Goal: Transaction & Acquisition: Purchase product/service

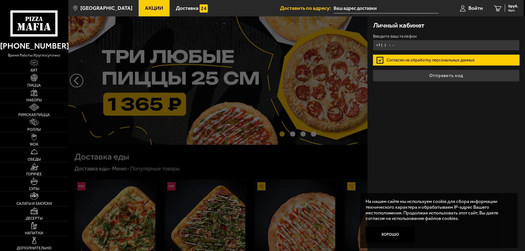
click at [395, 45] on input "+7 ( ) - -" at bounding box center [446, 45] width 147 height 11
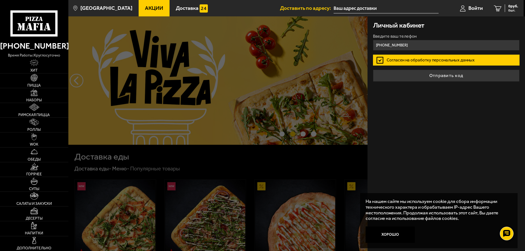
type input "[PHONE_NUMBER]"
click at [373, 70] on button "Отправить код" at bounding box center [446, 76] width 147 height 12
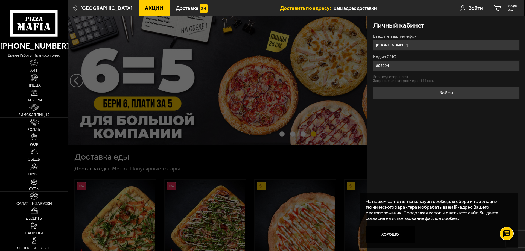
type input "802994"
click at [373, 87] on button "Войти" at bounding box center [446, 93] width 147 height 12
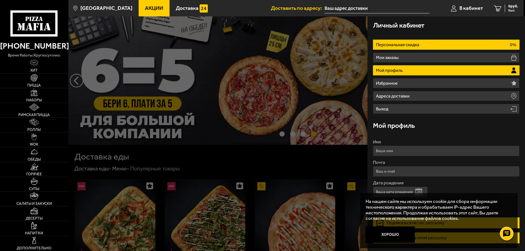
click at [423, 44] on li "Персональная скидка 0%" at bounding box center [446, 45] width 147 height 10
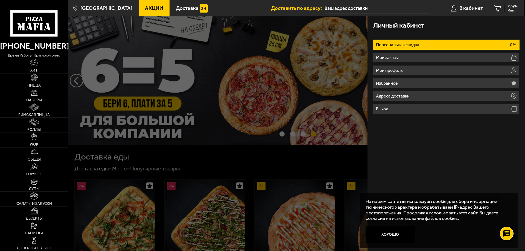
click at [164, 88] on div at bounding box center [330, 141] width 525 height 251
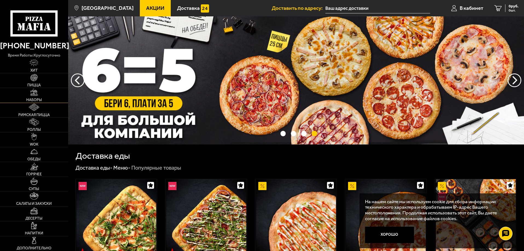
click at [39, 99] on span "Наборы" at bounding box center [34, 100] width 16 height 4
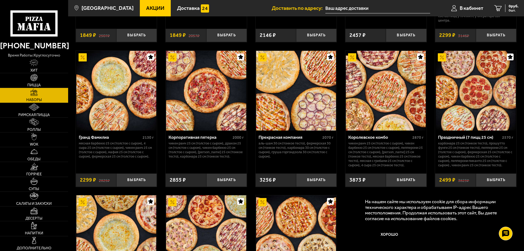
scroll to position [711, 0]
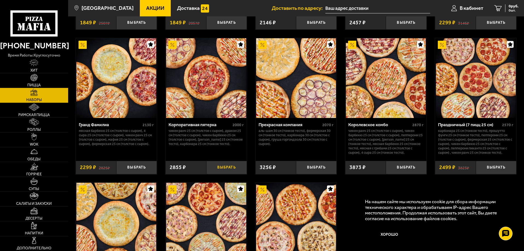
click at [227, 167] on button "Выбрать" at bounding box center [226, 167] width 40 height 13
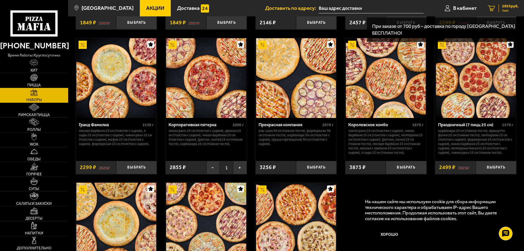
click at [510, 7] on span "2855 руб." at bounding box center [510, 6] width 16 height 4
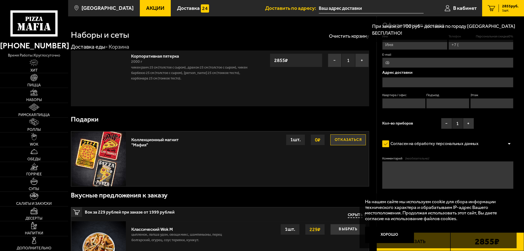
type input "[PHONE_NUMBER]"
type input "[STREET_ADDRESS]"
type input "339"
type input "3"
type input "7"
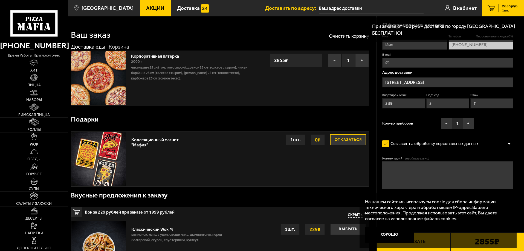
type input "[STREET_ADDRESS]"
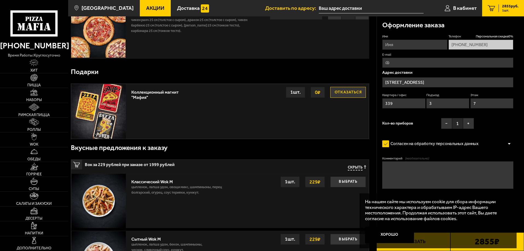
scroll to position [55, 0]
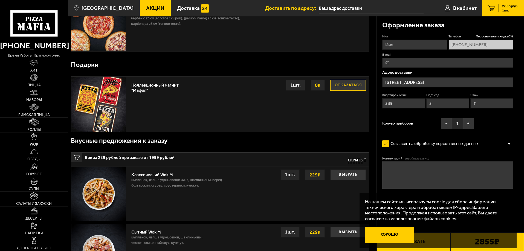
click at [398, 233] on button "Хорошо" at bounding box center [389, 235] width 49 height 16
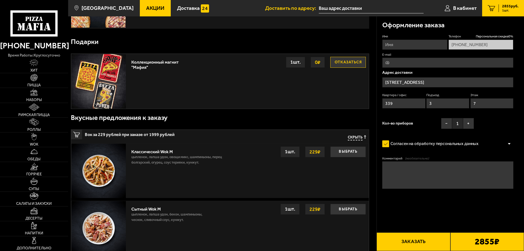
scroll to position [0, 0]
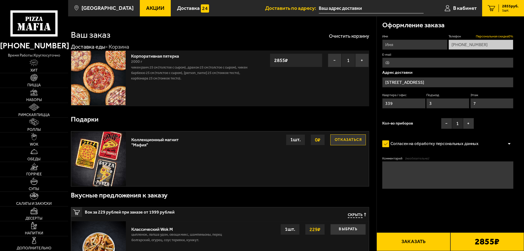
click at [488, 36] on span "Персональная скидка 0 %" at bounding box center [494, 36] width 37 height 5
